Goal: Find specific page/section: Find specific page/section

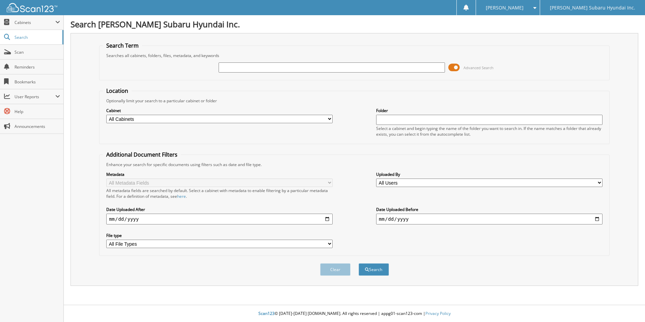
click at [246, 68] on input "text" at bounding box center [332, 67] width 226 height 10
type input "slo8886"
click at [358, 263] on button "Search" at bounding box center [373, 269] width 30 height 12
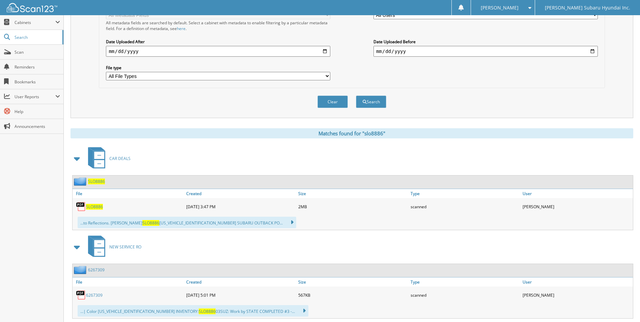
scroll to position [169, 0]
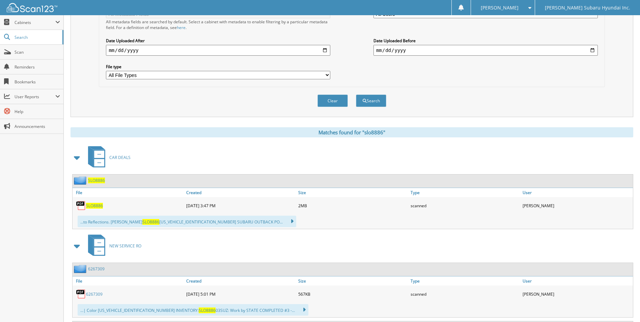
click at [97, 204] on span "SLO8886" at bounding box center [94, 206] width 17 height 6
drag, startPoint x: 517, startPoint y: 114, endPoint x: 422, endPoint y: 73, distance: 103.5
click at [513, 109] on div "Clear Search" at bounding box center [352, 100] width 506 height 27
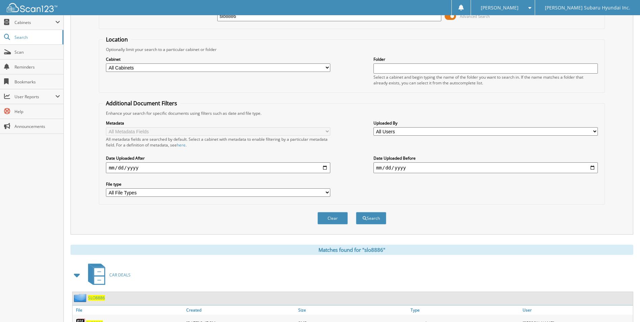
scroll to position [0, 0]
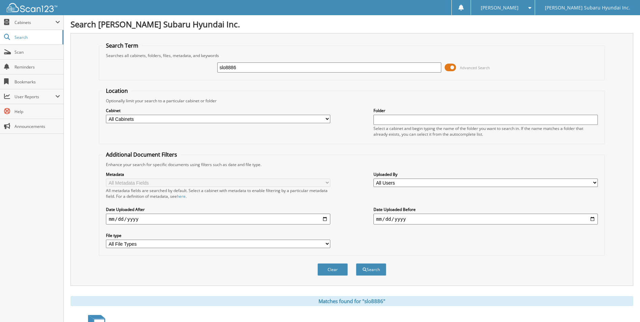
click at [256, 66] on input "slo8886" at bounding box center [329, 67] width 224 height 10
paste input "SFO5550A"
type input "SFO5550A"
click at [356, 263] on button "Search" at bounding box center [371, 269] width 30 height 12
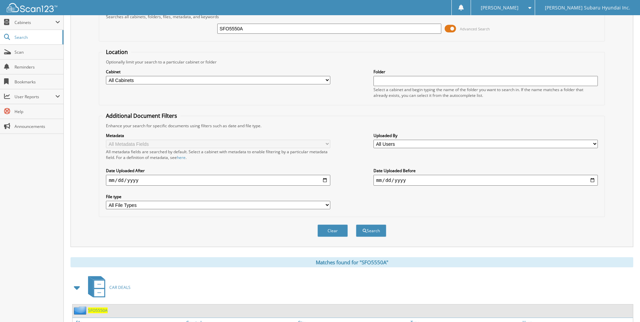
scroll to position [96, 0]
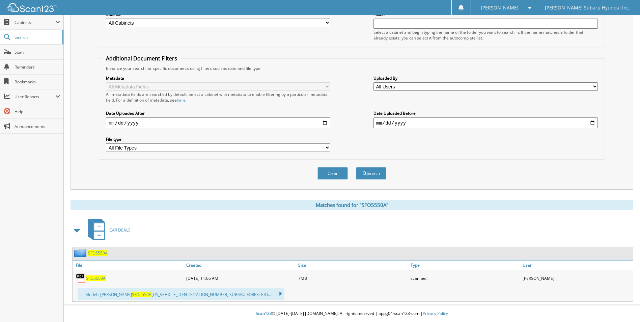
click at [101, 252] on span "SFO5550A" at bounding box center [98, 253] width 20 height 6
